Goal: Information Seeking & Learning: Learn about a topic

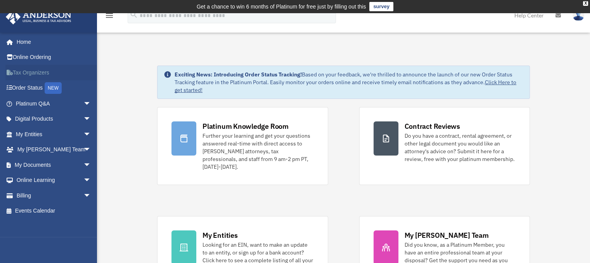
click at [22, 70] on link "Tax Organizers" at bounding box center [53, 73] width 97 height 16
click at [36, 148] on link "My Anderson Team arrow_drop_down" at bounding box center [53, 150] width 97 height 16
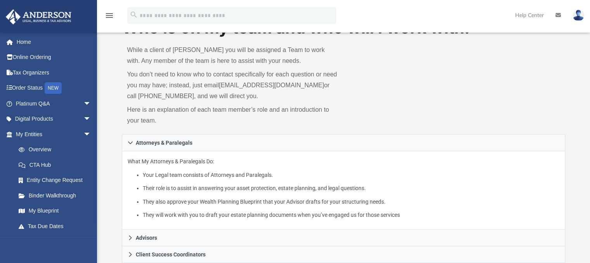
scroll to position [91, 0]
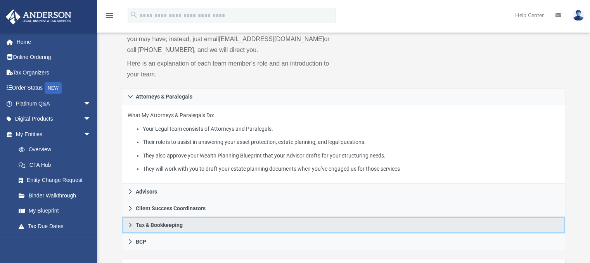
click at [204, 228] on link "Tax & Bookkeeping" at bounding box center [344, 225] width 444 height 17
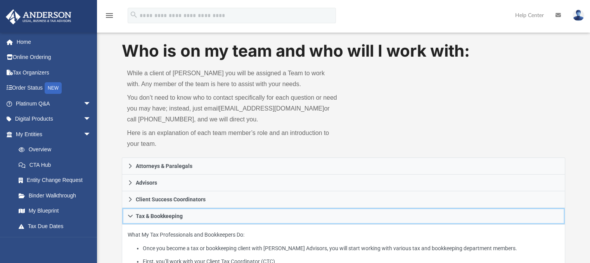
scroll to position [0, 0]
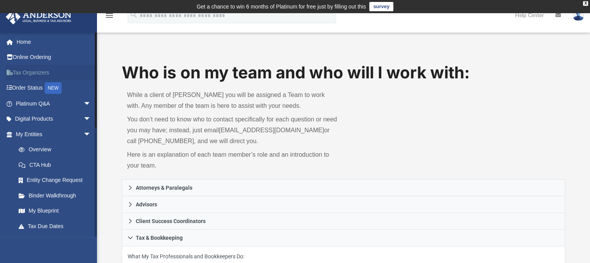
click at [39, 73] on link "Tax Organizers" at bounding box center [53, 73] width 97 height 16
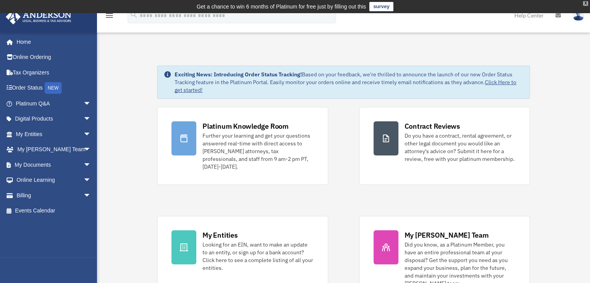
click at [586, 1] on div "X" at bounding box center [585, 3] width 5 height 5
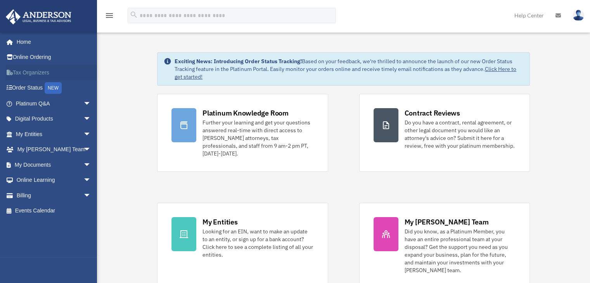
click at [20, 72] on link "Tax Organizers" at bounding box center [53, 73] width 97 height 16
click at [26, 118] on link "Digital Products arrow_drop_down" at bounding box center [53, 119] width 97 height 16
click at [83, 117] on span "arrow_drop_down" at bounding box center [91, 119] width 16 height 16
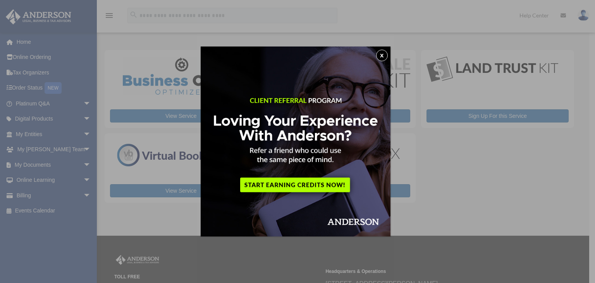
click at [385, 56] on button "x" at bounding box center [382, 56] width 12 height 12
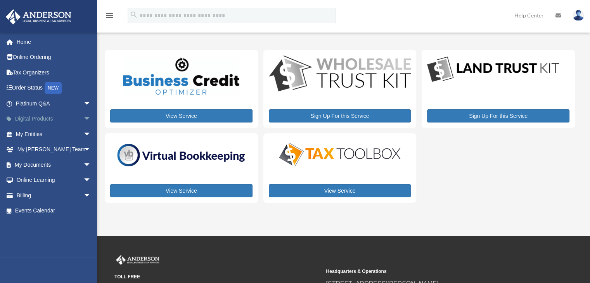
click at [83, 116] on span "arrow_drop_down" at bounding box center [91, 119] width 16 height 16
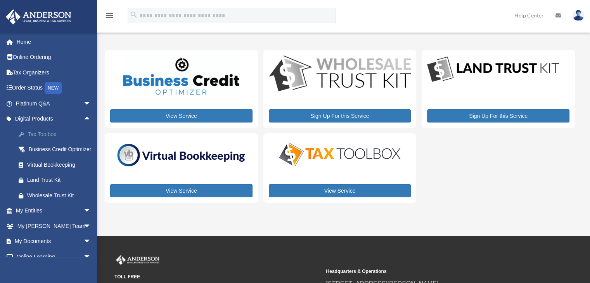
click at [48, 133] on div "Tax Toolbox" at bounding box center [60, 134] width 66 height 10
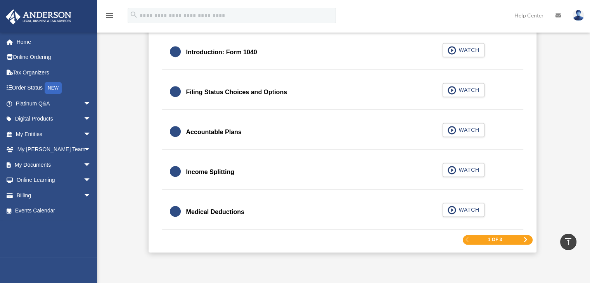
scroll to position [1148, 0]
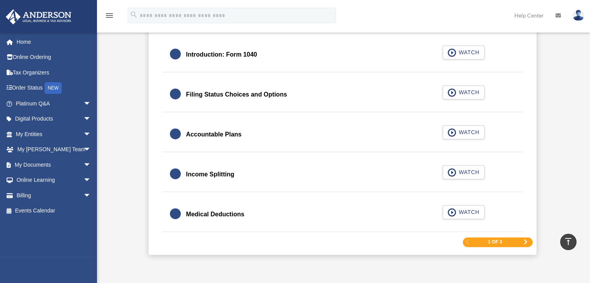
drag, startPoint x: 593, startPoint y: 34, endPoint x: 566, endPoint y: 174, distance: 142.1
click at [83, 146] on span "arrow_drop_down" at bounding box center [91, 150] width 16 height 16
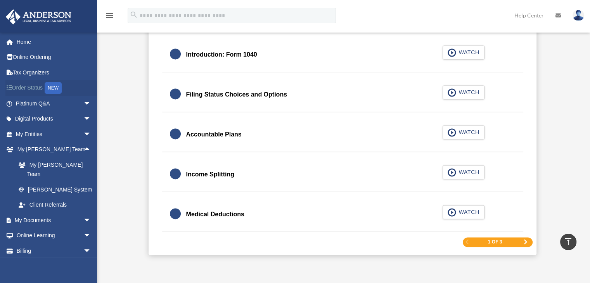
click at [20, 86] on link "Order Status NEW" at bounding box center [53, 88] width 97 height 16
click at [58, 88] on div "NEW" at bounding box center [53, 88] width 17 height 12
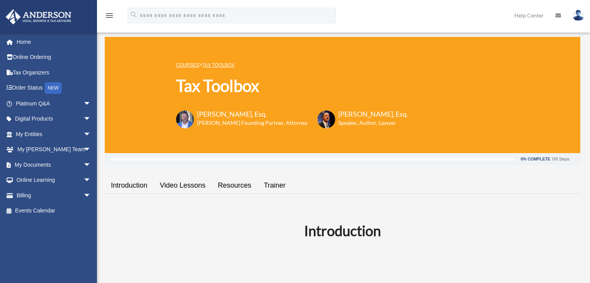
scroll to position [1148, 0]
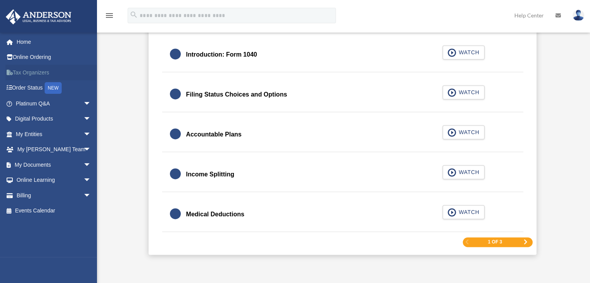
click at [11, 71] on icon at bounding box center [12, 72] width 2 height 5
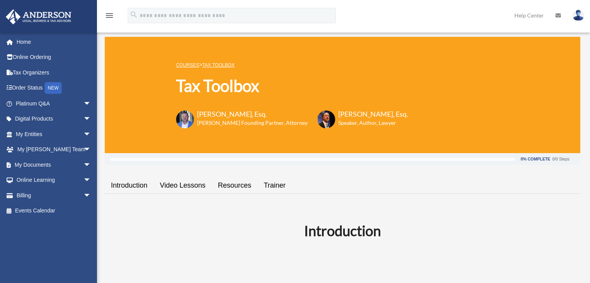
scroll to position [1148, 0]
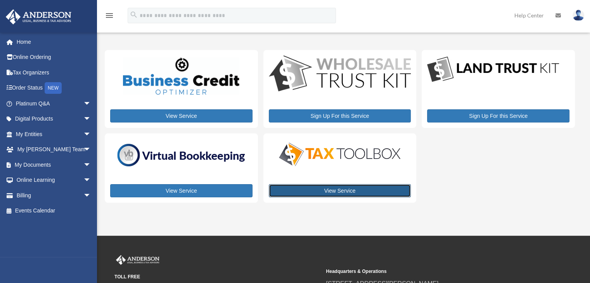
click at [343, 191] on link "View Service" at bounding box center [340, 190] width 142 height 13
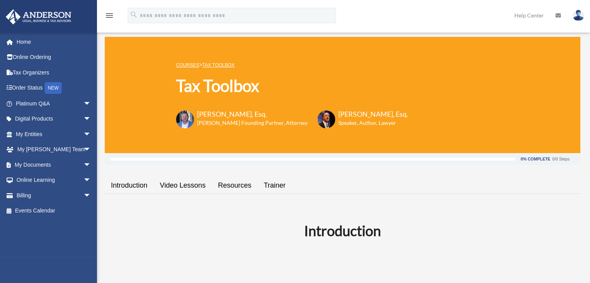
click at [129, 184] on link "Introduction" at bounding box center [129, 185] width 49 height 22
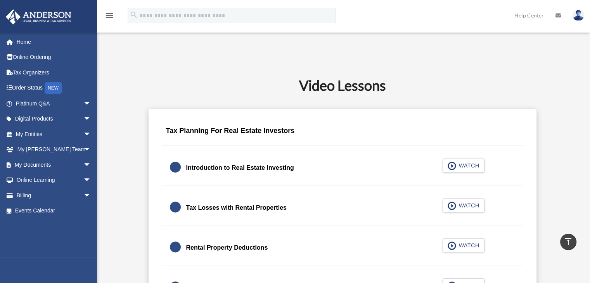
scroll to position [271, 0]
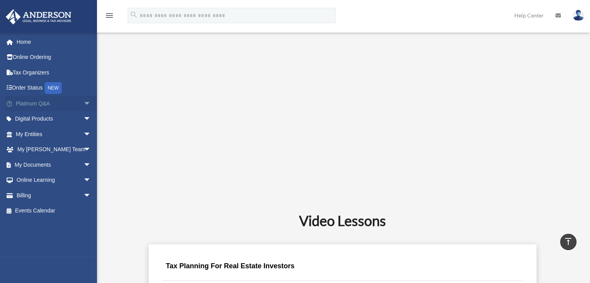
click at [37, 104] on link "Platinum Q&A arrow_drop_down" at bounding box center [53, 104] width 97 height 16
click at [83, 103] on span "arrow_drop_down" at bounding box center [91, 104] width 16 height 16
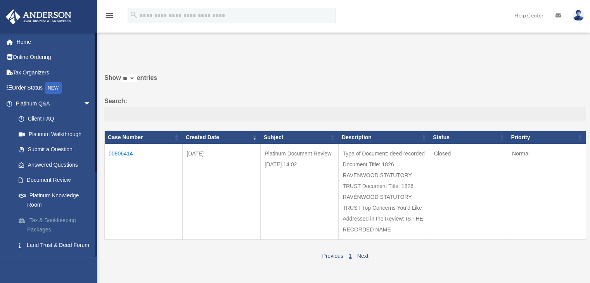
click at [51, 219] on link "Tax & Bookkeeping Packages" at bounding box center [57, 224] width 92 height 25
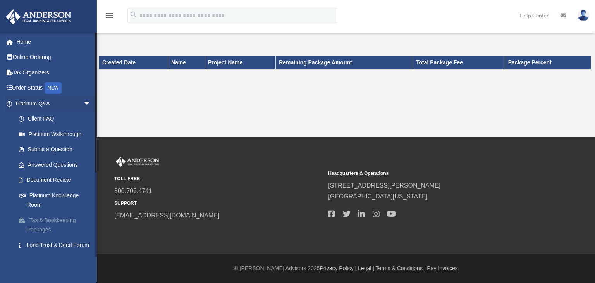
click at [36, 228] on link "Tax & Bookkeeping Packages" at bounding box center [57, 224] width 92 height 25
click at [38, 218] on link "Tax & Bookkeeping Packages" at bounding box center [57, 224] width 92 height 25
click at [23, 220] on span at bounding box center [26, 220] width 7 height 5
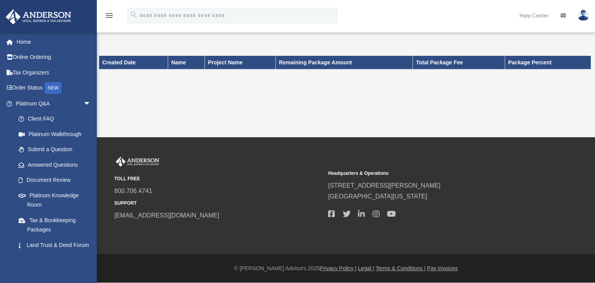
click at [48, 221] on link "Tax & Bookkeeping Packages" at bounding box center [55, 224] width 88 height 25
click at [564, 14] on icon at bounding box center [563, 15] width 5 height 5
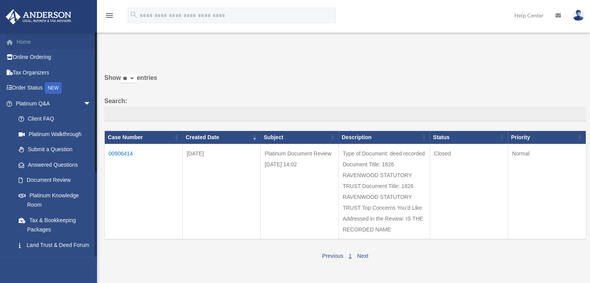
click at [29, 40] on link "Home" at bounding box center [53, 42] width 97 height 16
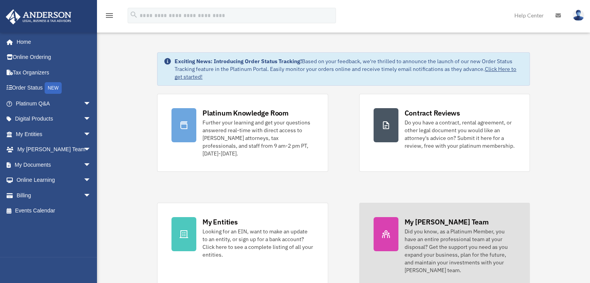
click at [428, 217] on div "My [PERSON_NAME] Team" at bounding box center [446, 222] width 84 height 10
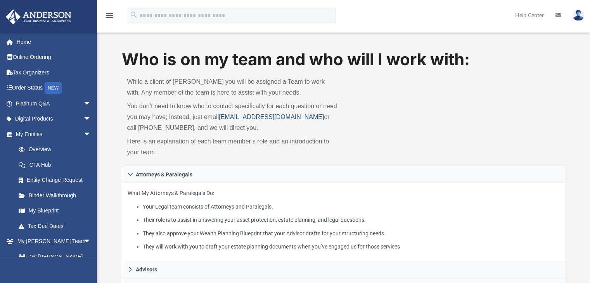
click at [235, 115] on link "[EMAIL_ADDRESS][DOMAIN_NAME]" at bounding box center [271, 117] width 105 height 7
click at [35, 133] on link "My Entities arrow_drop_down" at bounding box center [53, 134] width 97 height 16
click at [39, 147] on link "Overview" at bounding box center [57, 150] width 92 height 16
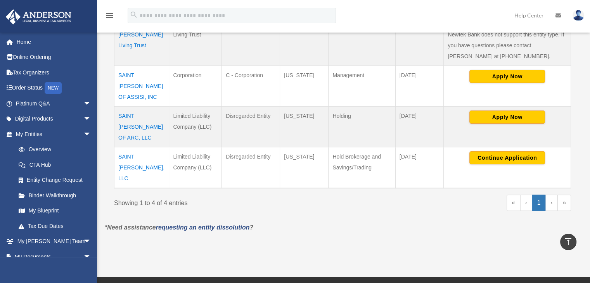
scroll to position [197, 0]
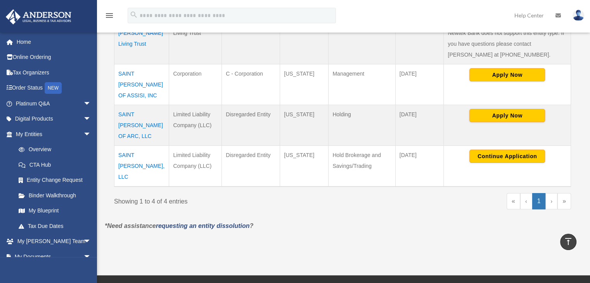
click at [133, 74] on td "SAINT [PERSON_NAME] OF ASSISI, INC" at bounding box center [141, 84] width 55 height 41
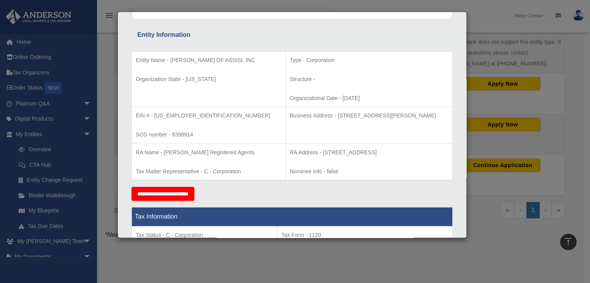
scroll to position [133, 0]
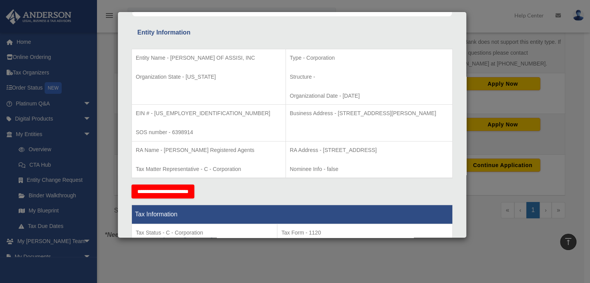
click at [213, 36] on div "Entity Information" at bounding box center [291, 32] width 309 height 11
click at [160, 55] on p "Entity Name - [PERSON_NAME] OF ASSISI, INC" at bounding box center [209, 58] width 146 height 10
click at [149, 41] on div "Entity Name - SAINT FRANCIS OF ASSISI, INC Organization State - California Type…" at bounding box center [291, 111] width 321 height 147
click at [147, 40] on div "Entity Name - SAINT FRANCIS OF ASSISI, INC Organization State - California Type…" at bounding box center [291, 111] width 321 height 147
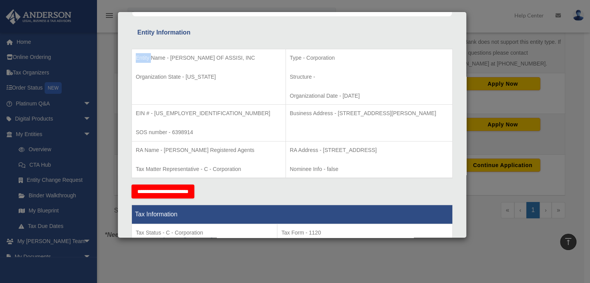
click at [147, 40] on div "Entity Name - SAINT FRANCIS OF ASSISI, INC Organization State - California Type…" at bounding box center [291, 111] width 321 height 147
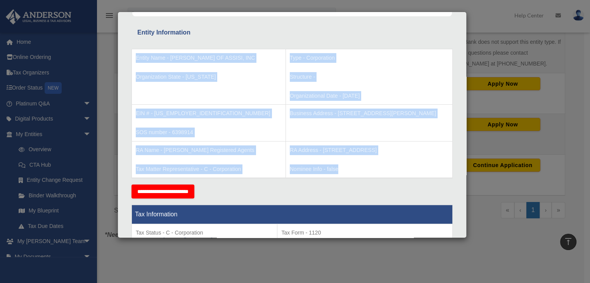
click at [147, 40] on div "Entity Name - SAINT FRANCIS OF ASSISI, INC Organization State - California Type…" at bounding box center [291, 111] width 321 height 147
click at [376, 70] on td "Type - Corporation Structure - Organizational Date - 2024-09-24" at bounding box center [368, 77] width 167 height 56
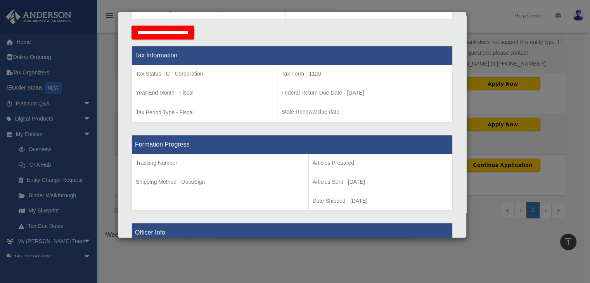
scroll to position [290, 0]
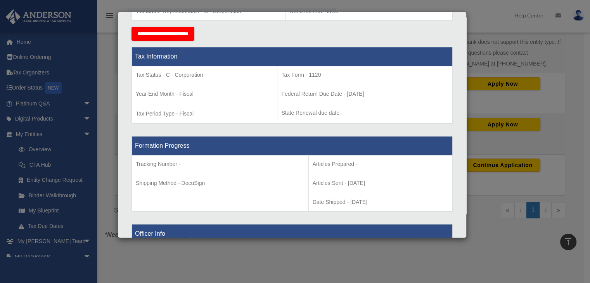
click at [479, 29] on div "Details × Articles Sent Organizational Date" at bounding box center [295, 141] width 590 height 283
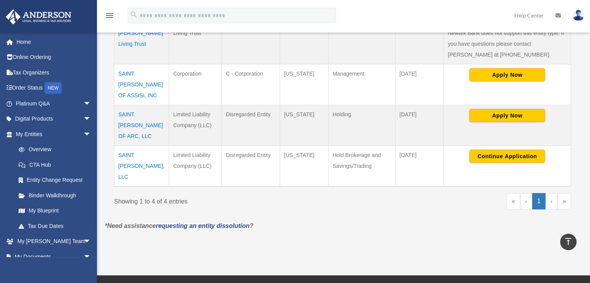
click at [126, 105] on td "SAINT [PERSON_NAME] OF ARC, LLC" at bounding box center [141, 125] width 55 height 41
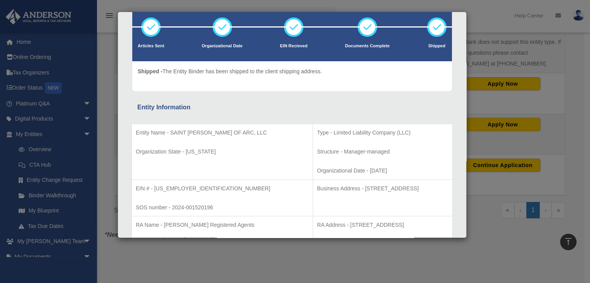
scroll to position [0, 0]
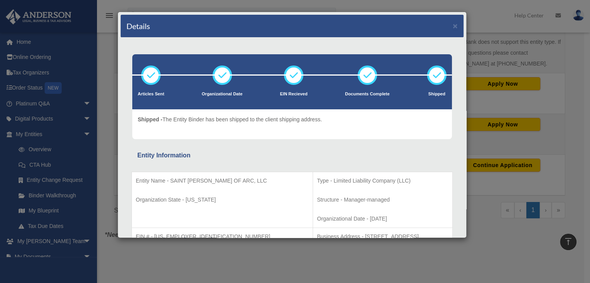
click at [519, 65] on div "Details × Articles Sent Organizational Date" at bounding box center [295, 141] width 590 height 283
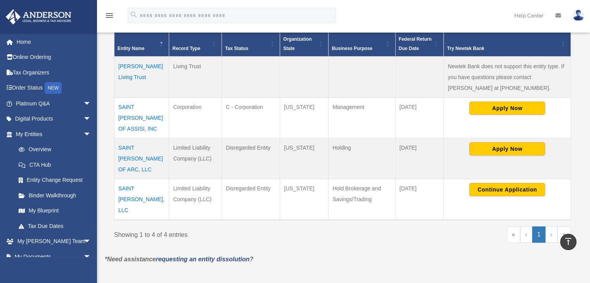
scroll to position [154, 0]
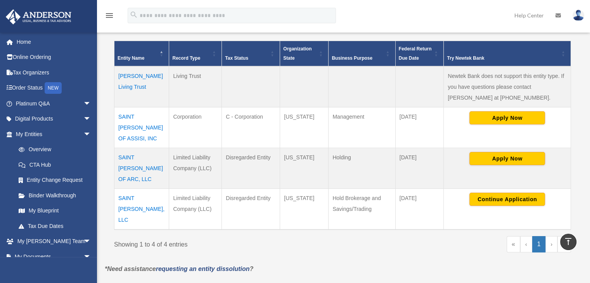
click at [554, 236] on link "›" at bounding box center [551, 244] width 12 height 16
click at [143, 188] on td "SAINT [PERSON_NAME], LLC" at bounding box center [141, 208] width 55 height 41
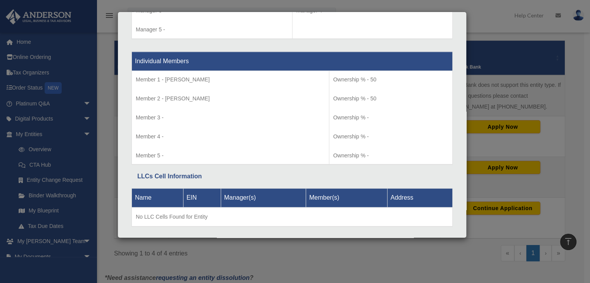
scroll to position [787, 0]
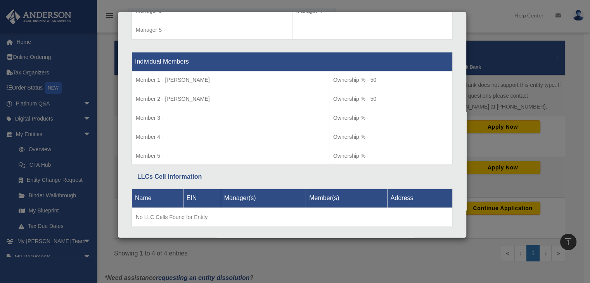
click at [513, 33] on div "Details × Articles Sent Organizational Date" at bounding box center [295, 141] width 590 height 283
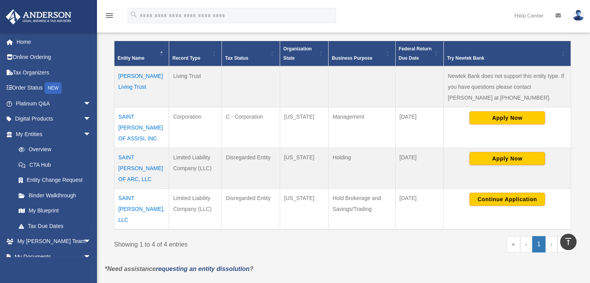
click at [136, 116] on td "SAINT [PERSON_NAME] OF ASSISI, INC" at bounding box center [141, 127] width 55 height 41
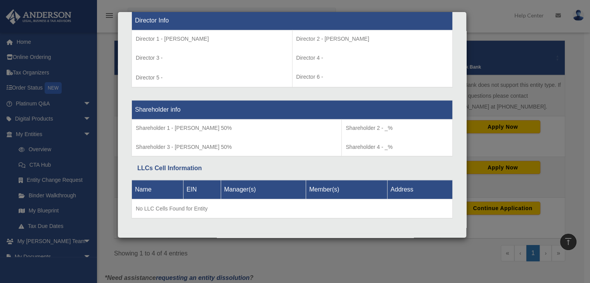
scroll to position [568, 0]
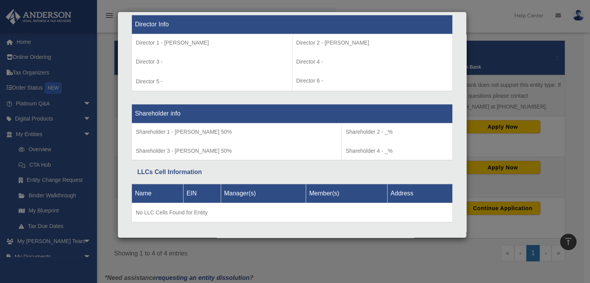
drag, startPoint x: 459, startPoint y: 214, endPoint x: 464, endPoint y: 194, distance: 21.0
click at [464, 194] on div "Details × Articles Sent" at bounding box center [291, 125] width 349 height 226
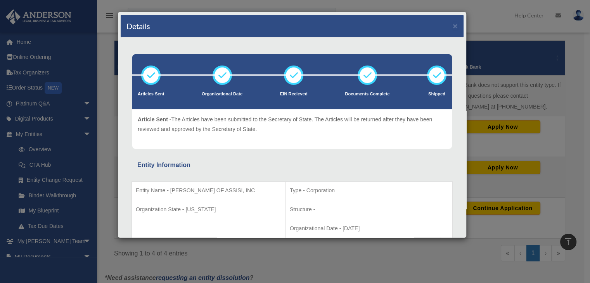
click at [505, 30] on div "Details × Articles Sent Organizational Date" at bounding box center [295, 141] width 590 height 283
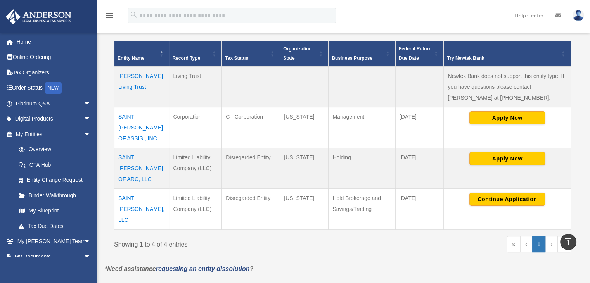
click at [133, 148] on td "SAINT [PERSON_NAME] OF ARC, LLC" at bounding box center [141, 168] width 55 height 41
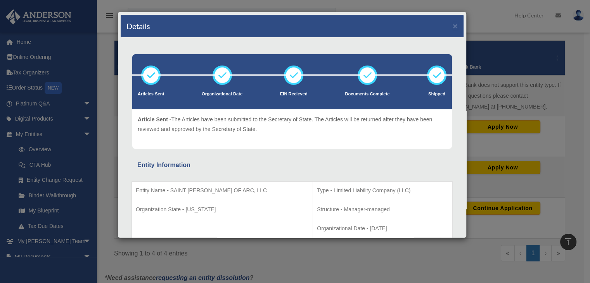
click at [493, 17] on div "Details × Articles Sent Organizational Date" at bounding box center [295, 141] width 590 height 283
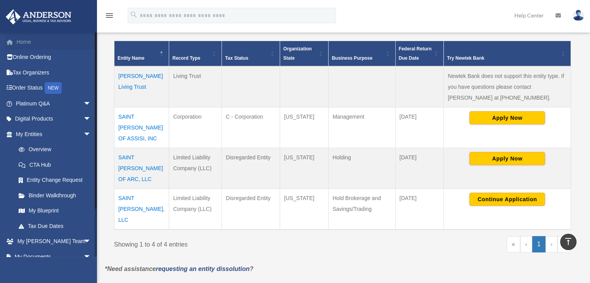
click at [24, 43] on link "Home" at bounding box center [53, 42] width 97 height 16
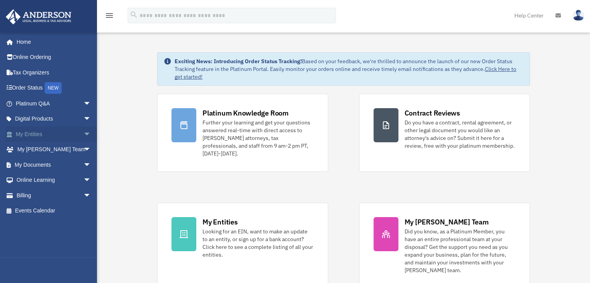
click at [37, 134] on link "My Entities arrow_drop_down" at bounding box center [53, 134] width 97 height 16
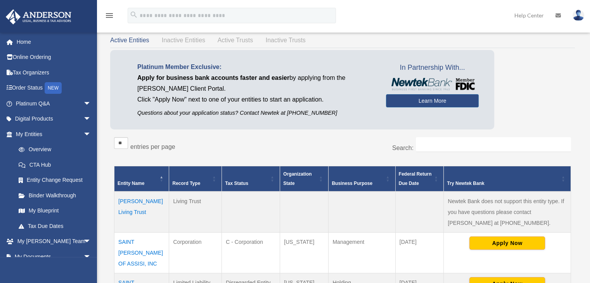
scroll to position [48, 0]
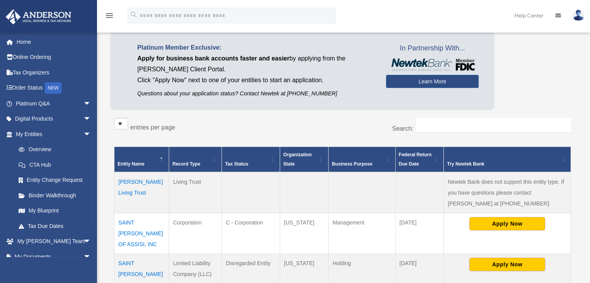
click at [136, 223] on td "SAINT [PERSON_NAME] OF ASSISI, INC" at bounding box center [141, 233] width 55 height 41
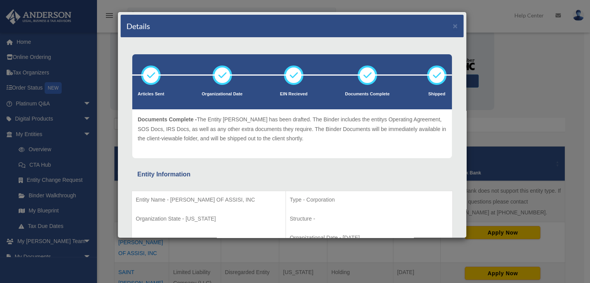
click at [537, 90] on div "Details × Articles Sent Organizational Date" at bounding box center [295, 141] width 590 height 283
